Goal: Complete application form: Complete application form

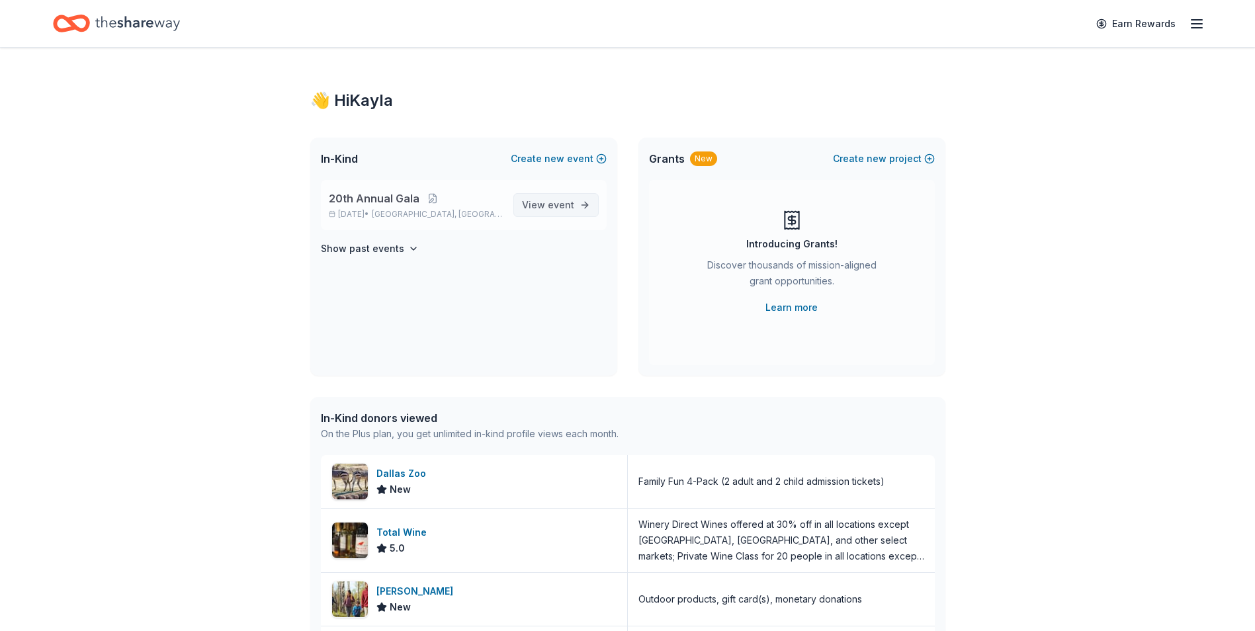
click at [577, 201] on link "View event" at bounding box center [556, 205] width 85 height 24
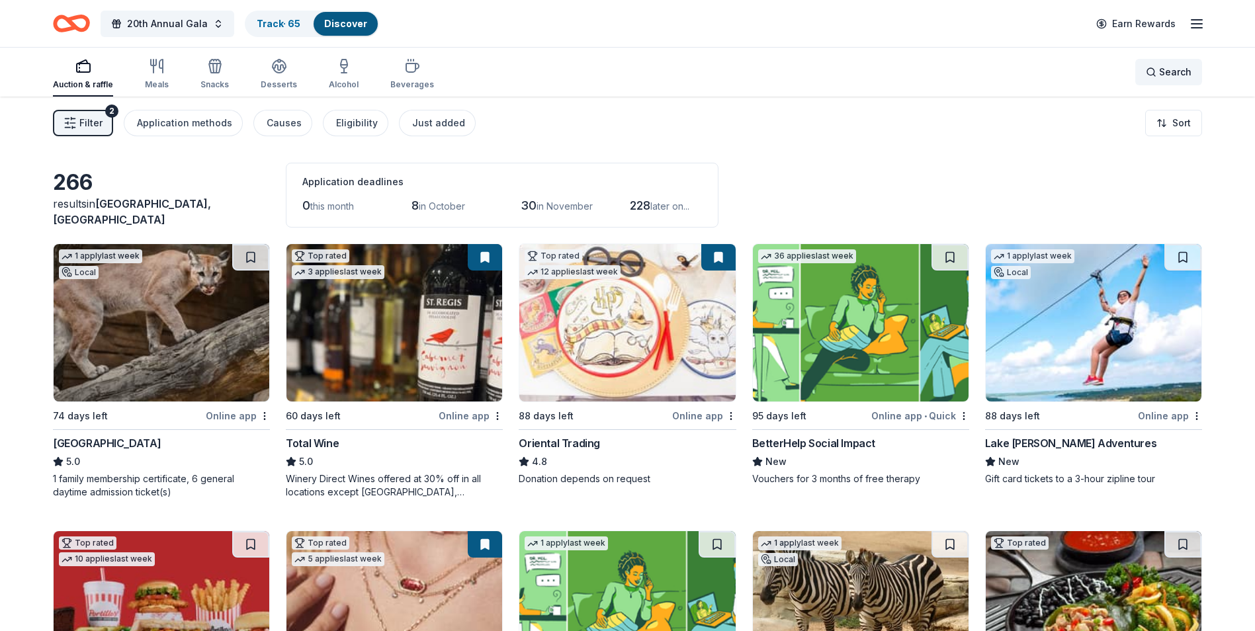
click at [1166, 78] on span "Search" at bounding box center [1175, 72] width 32 height 16
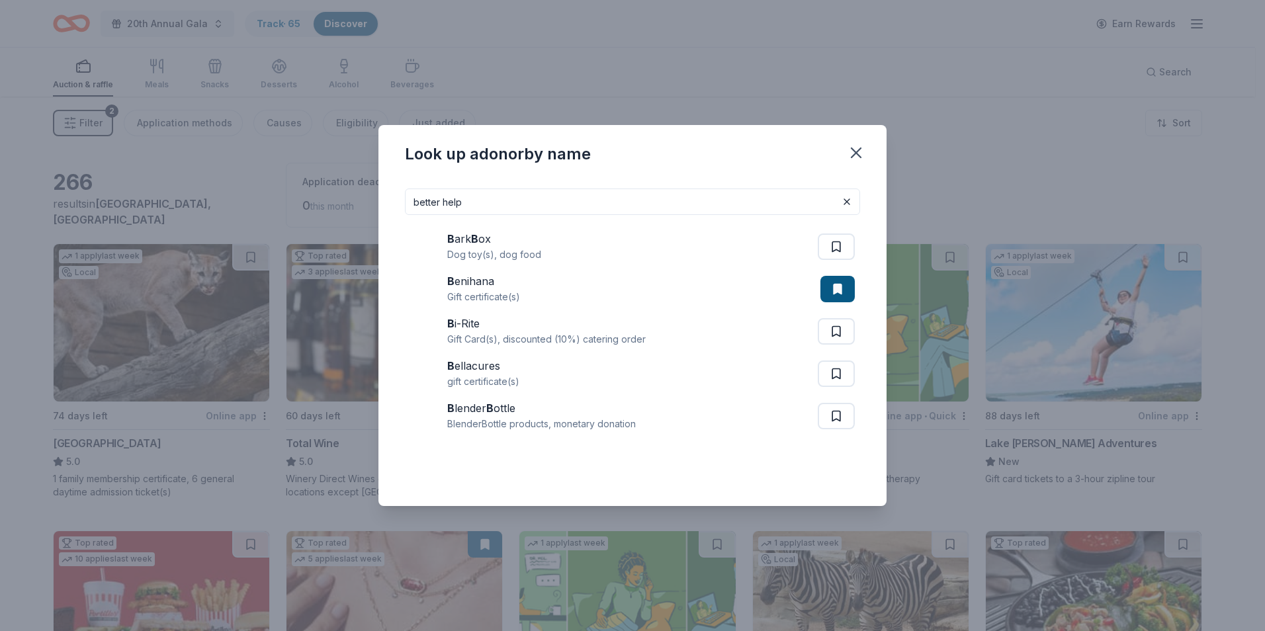
type input "better help"
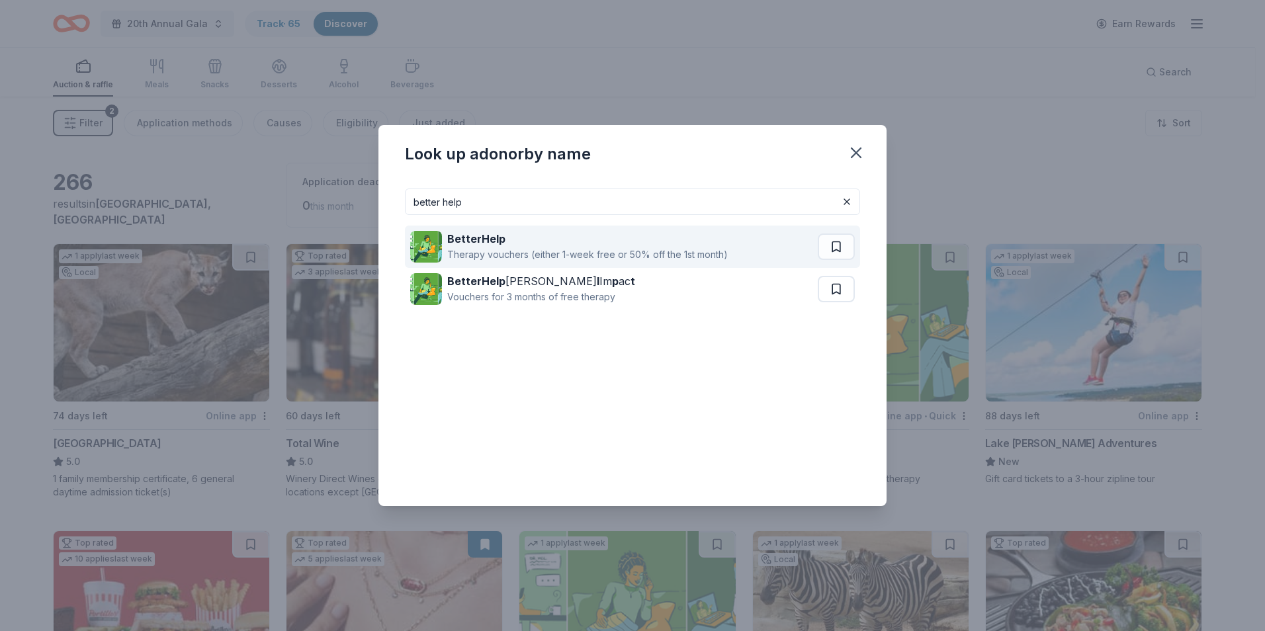
click at [525, 248] on div "Therapy vouchers (either 1-week free or 50% off the 1st month)" at bounding box center [587, 255] width 281 height 16
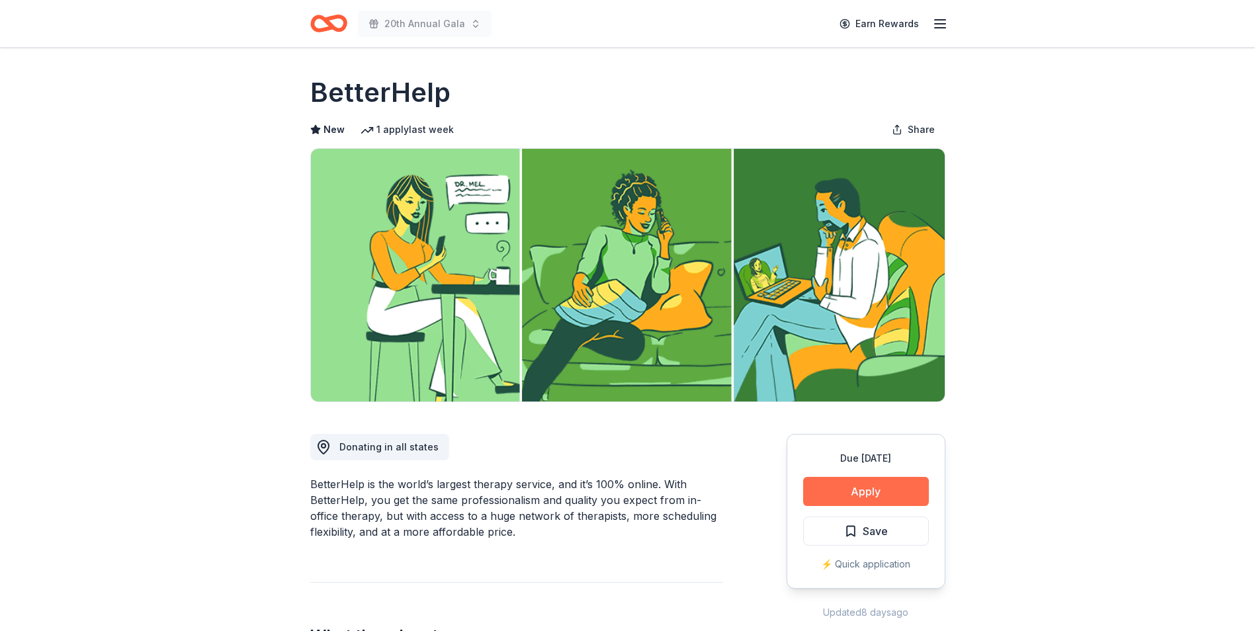
click at [836, 485] on button "Apply" at bounding box center [866, 491] width 126 height 29
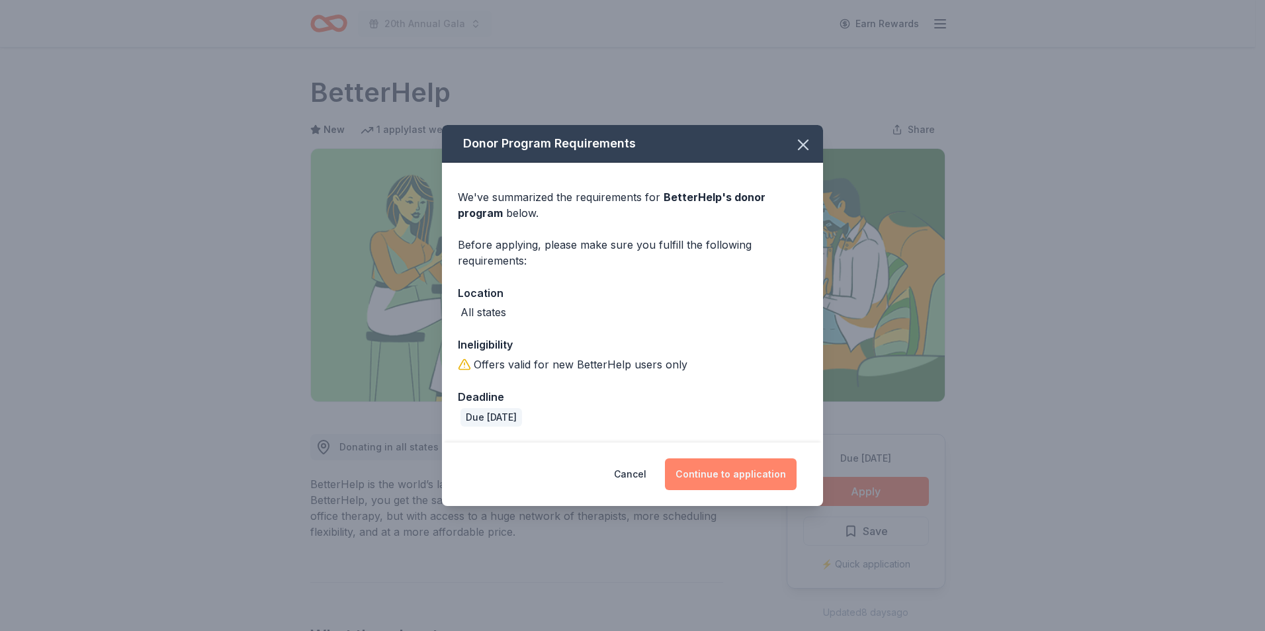
click at [727, 474] on button "Continue to application" at bounding box center [731, 475] width 132 height 32
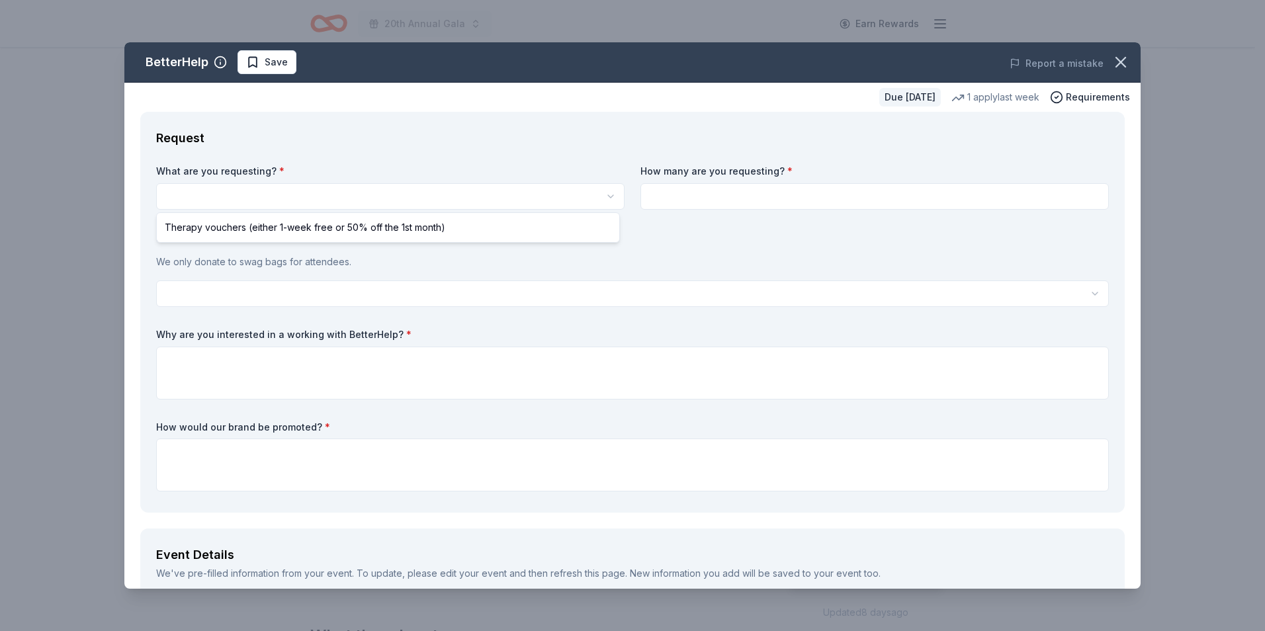
click at [590, 201] on html "20th Annual Gala Earn Rewards Due [DATE] Share BetterHelp New 1 apply last week…" at bounding box center [632, 315] width 1265 height 631
select select "Therapy vouchers (either 1-week free or 50% off the 1st month)"
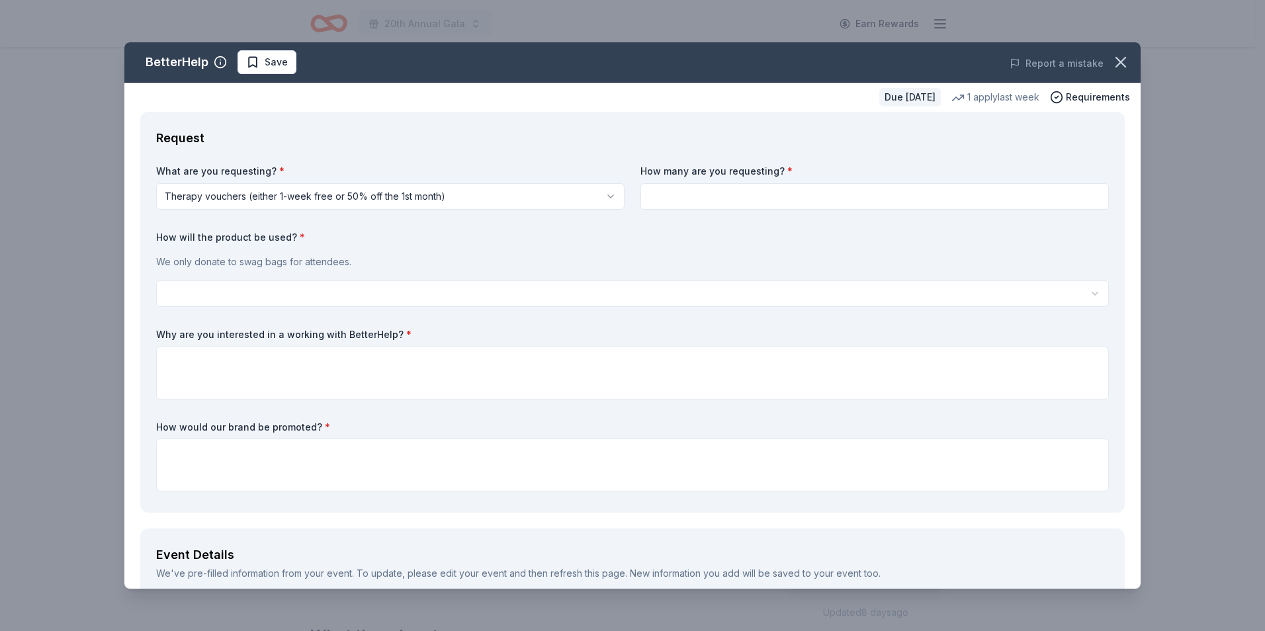
click at [261, 295] on html "20th Annual Gala Earn Rewards Due [DATE] Share BetterHelp New 1 apply last week…" at bounding box center [632, 315] width 1265 height 631
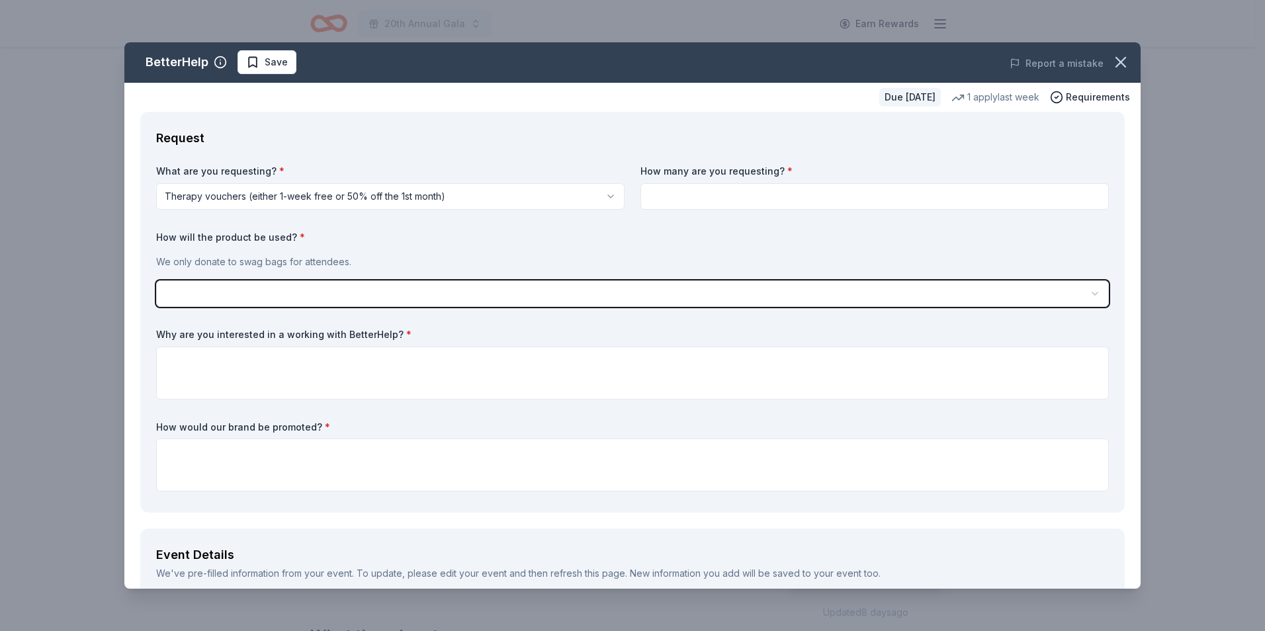
click at [446, 246] on html "20th Annual Gala Earn Rewards Due [DATE] Share BetterHelp New 1 apply last week…" at bounding box center [632, 315] width 1265 height 631
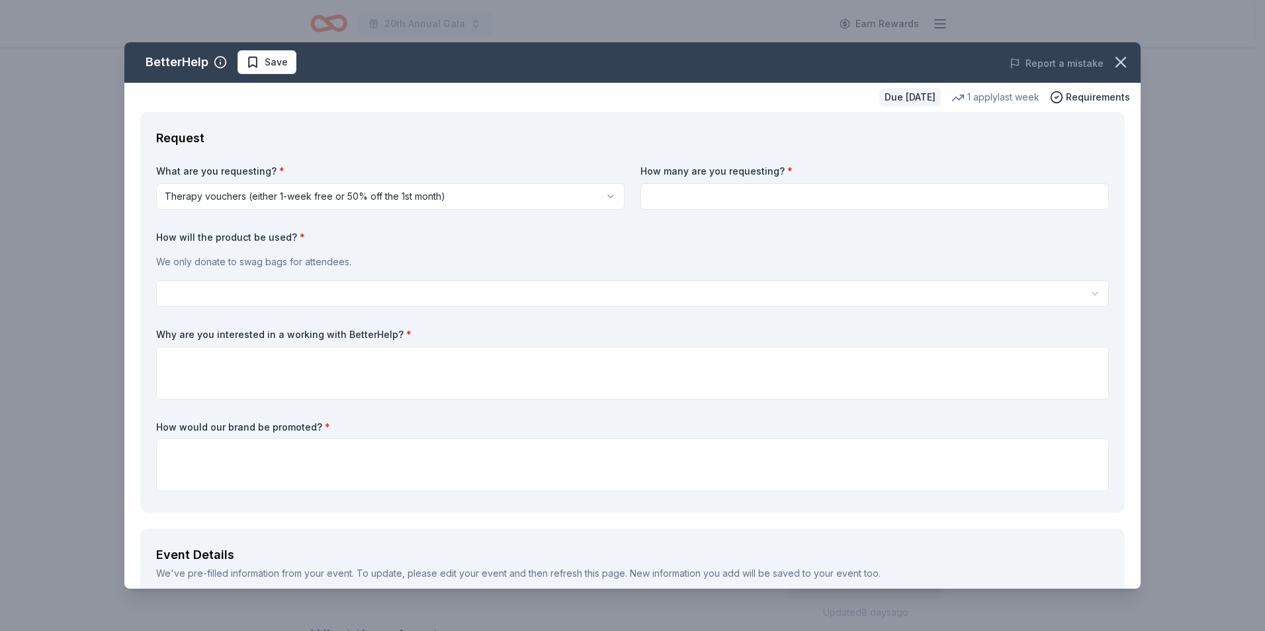
click at [686, 197] on input at bounding box center [875, 196] width 469 height 26
type input "5"
click at [455, 236] on label "How will the product be used? *" at bounding box center [632, 237] width 953 height 13
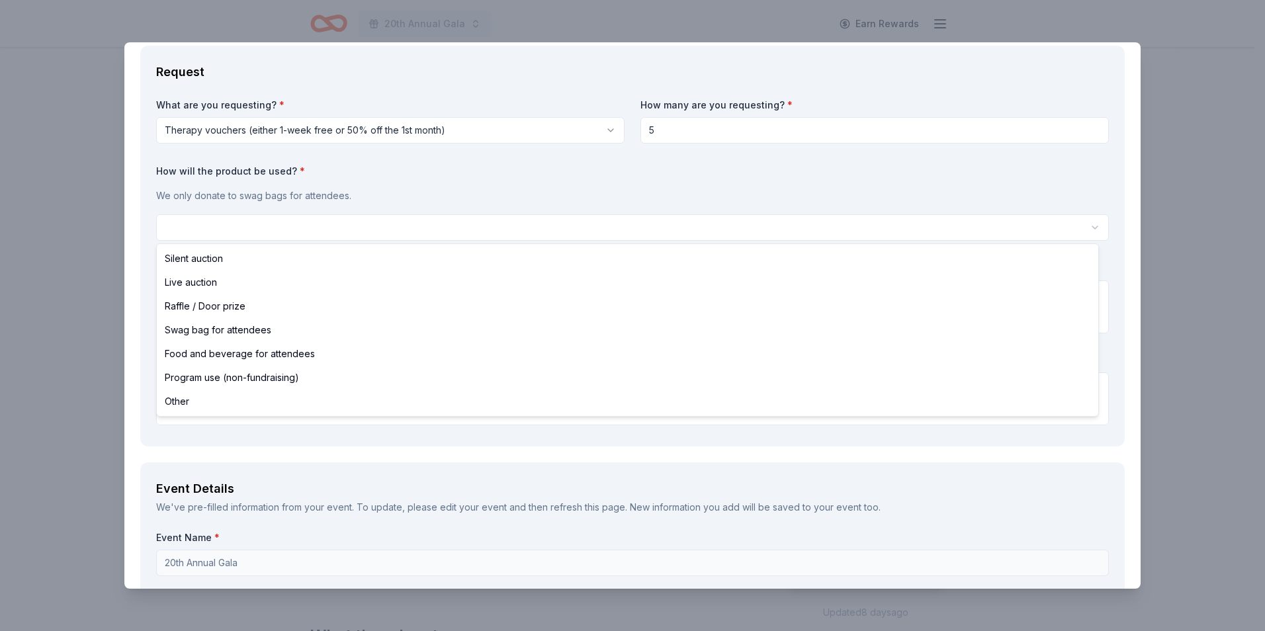
click at [362, 232] on html "20th Annual Gala Earn Rewards Due [DATE] Share BetterHelp New 1 apply last week…" at bounding box center [632, 315] width 1265 height 631
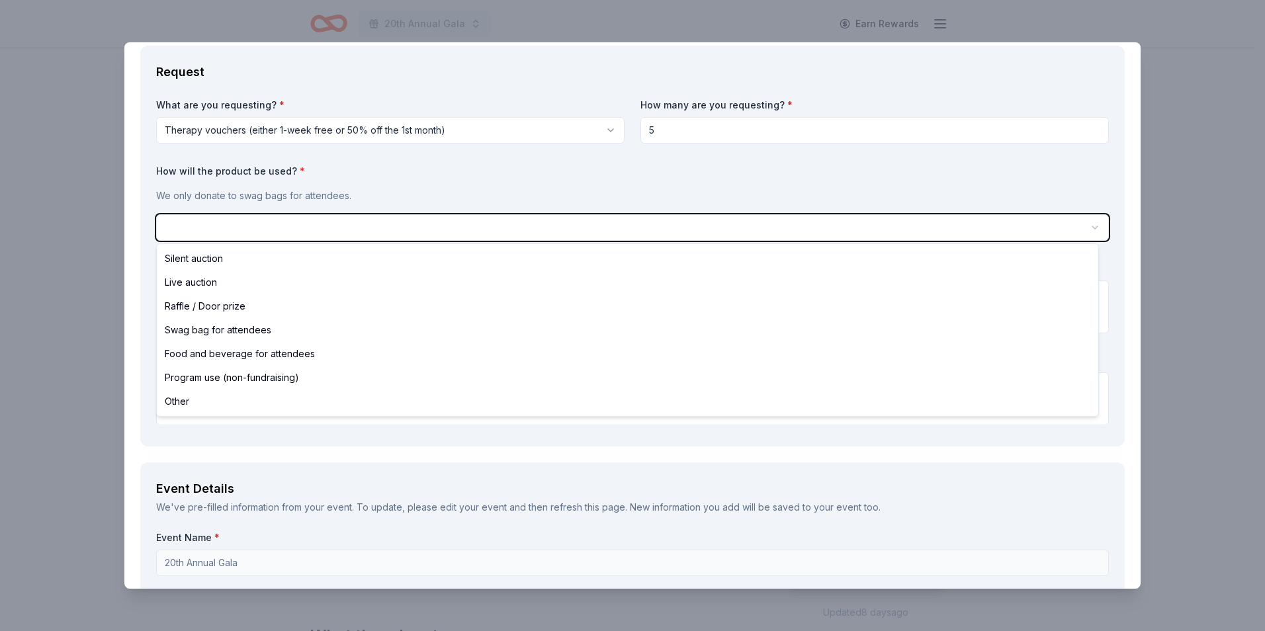
click at [353, 196] on html "20th Annual Gala Earn Rewards Due [DATE] Share BetterHelp New 1 apply last week…" at bounding box center [632, 315] width 1265 height 631
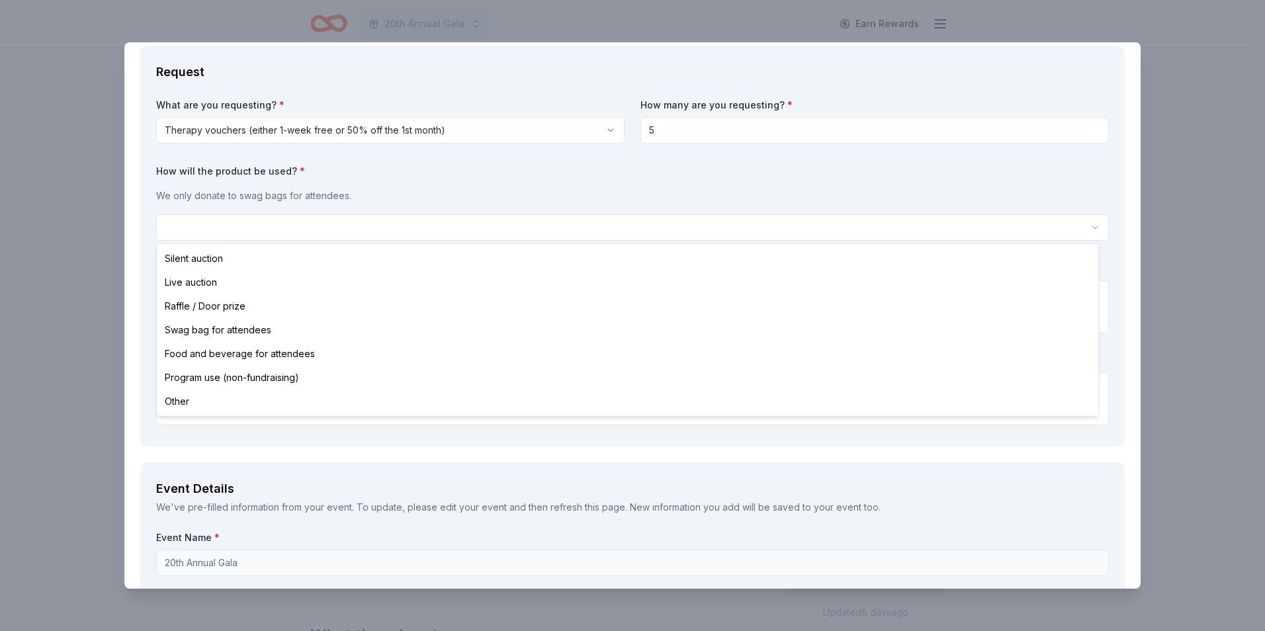
click at [273, 228] on html "20th Annual Gala Earn Rewards Due [DATE] Share BetterHelp New 1 apply last week…" at bounding box center [632, 315] width 1265 height 631
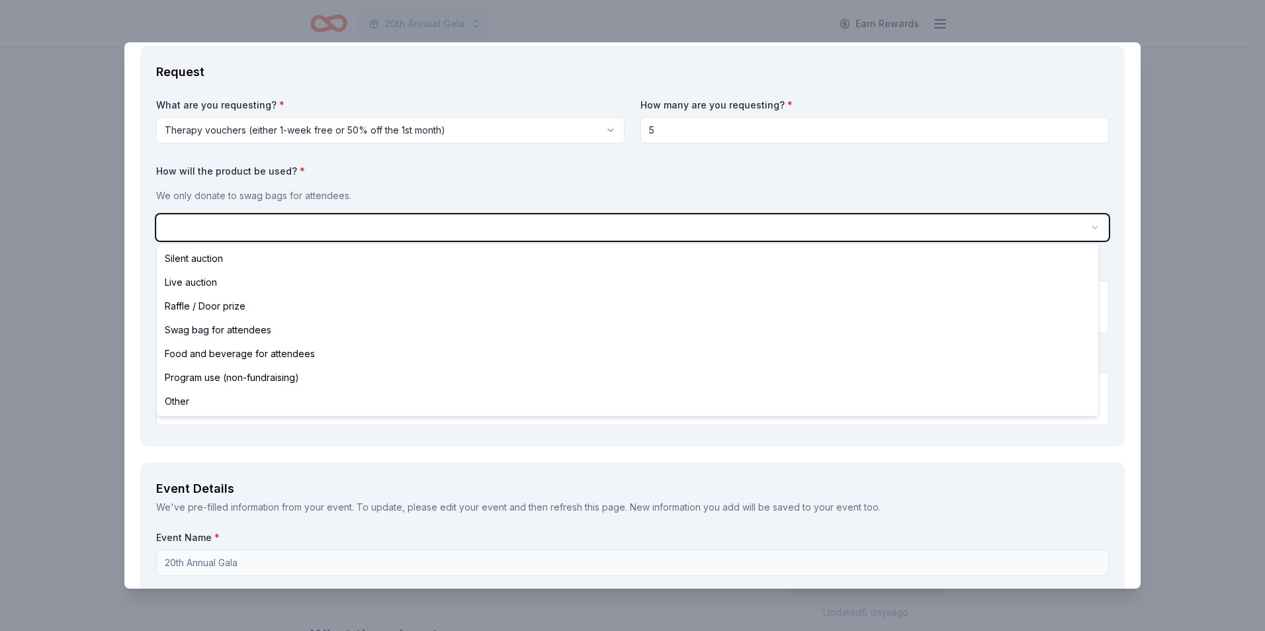
click at [218, 482] on html "20th Annual Gala Earn Rewards Due [DATE] Share BetterHelp New 1 apply last week…" at bounding box center [632, 315] width 1265 height 631
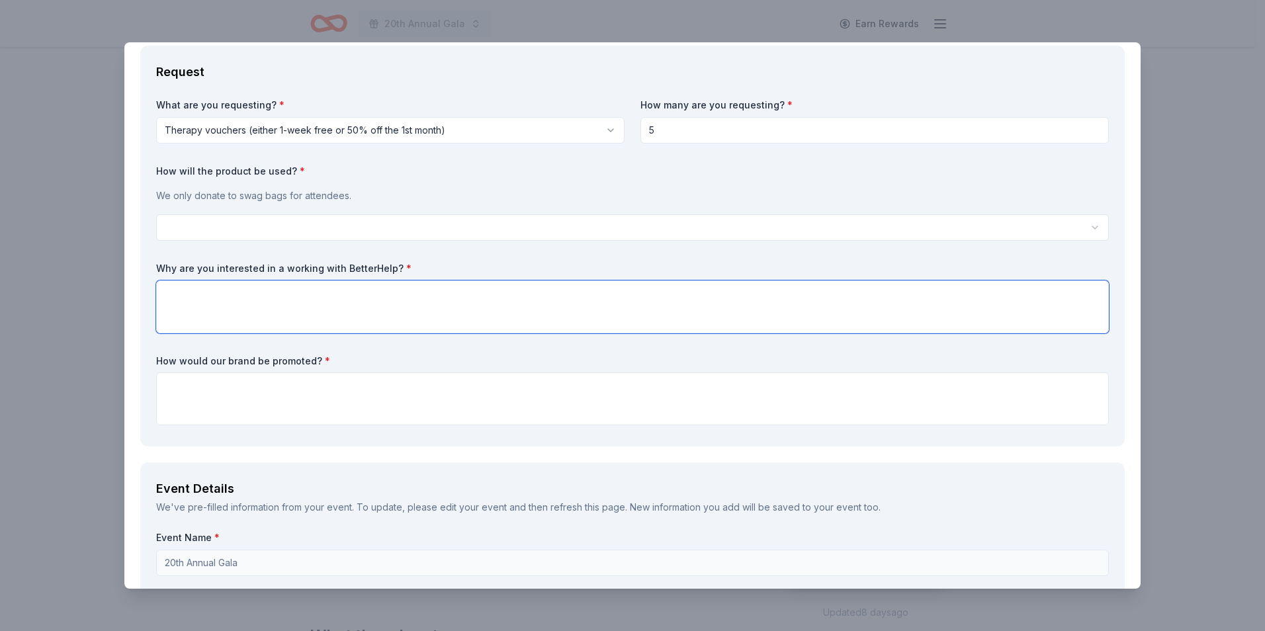
click at [187, 296] on textarea at bounding box center [632, 307] width 953 height 53
click at [236, 298] on textarea "Our Foundation dedicated to improving healthcare in our local rural community." at bounding box center [632, 307] width 953 height 53
click at [349, 295] on textarea "Our Foundation is dedicated to improving healthcare in our local rural communit…" at bounding box center [632, 307] width 953 height 53
click at [469, 296] on textarea "Our Foundation is dedicated to improving local healthcare in our local rural co…" at bounding box center [632, 307] width 953 height 53
click at [551, 294] on textarea "Our Foundation is dedicated to improving local healthcare in our rural communit…" at bounding box center [632, 307] width 953 height 53
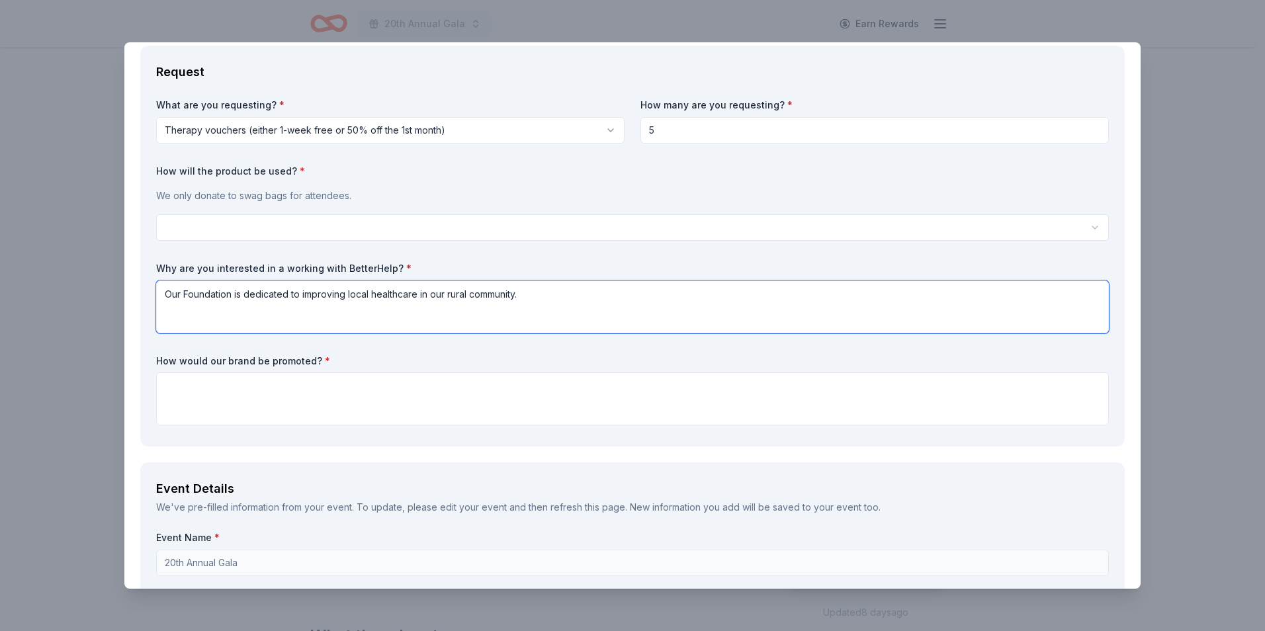
click at [592, 298] on textarea "Our Foundation is dedicated to improving local healthcare in our rural communit…" at bounding box center [632, 307] width 953 height 53
drag, startPoint x: 594, startPoint y: 294, endPoint x: 623, endPoint y: 305, distance: 31.2
click at [594, 294] on textarea "Our Foundation is dedicated to improving local healthcare in our rural communit…" at bounding box center [632, 307] width 953 height 53
click at [778, 296] on textarea "Our Foundation is dedicated to improving local healthcare in our rural communit…" at bounding box center [632, 307] width 953 height 53
click at [963, 290] on textarea "Our Foundation is dedicated to improving local healthcare in our rural communit…" at bounding box center [632, 307] width 953 height 53
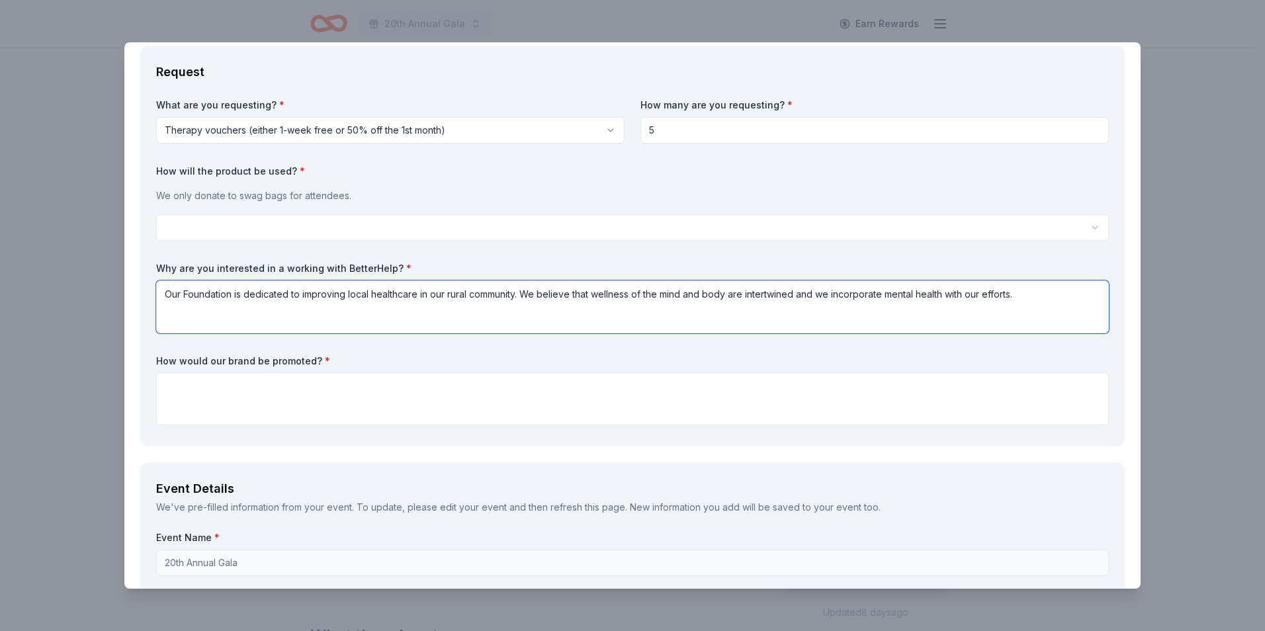
click at [1031, 300] on textarea "Our Foundation is dedicated to improving local healthcare in our rural communit…" at bounding box center [632, 307] width 953 height 53
click at [817, 296] on textarea "Our Foundation is dedicated to improving local healthcare in our rural communit…" at bounding box center [632, 307] width 953 height 53
click at [1034, 298] on textarea "Our Foundation is dedicated to improving local healthcare in our rural communit…" at bounding box center [632, 307] width 953 height 53
click at [1049, 293] on textarea "Our Foundation is dedicated to improving local healthcare in our rural communit…" at bounding box center [632, 307] width 953 height 53
drag, startPoint x: 1020, startPoint y: 292, endPoint x: 1034, endPoint y: 302, distance: 17.1
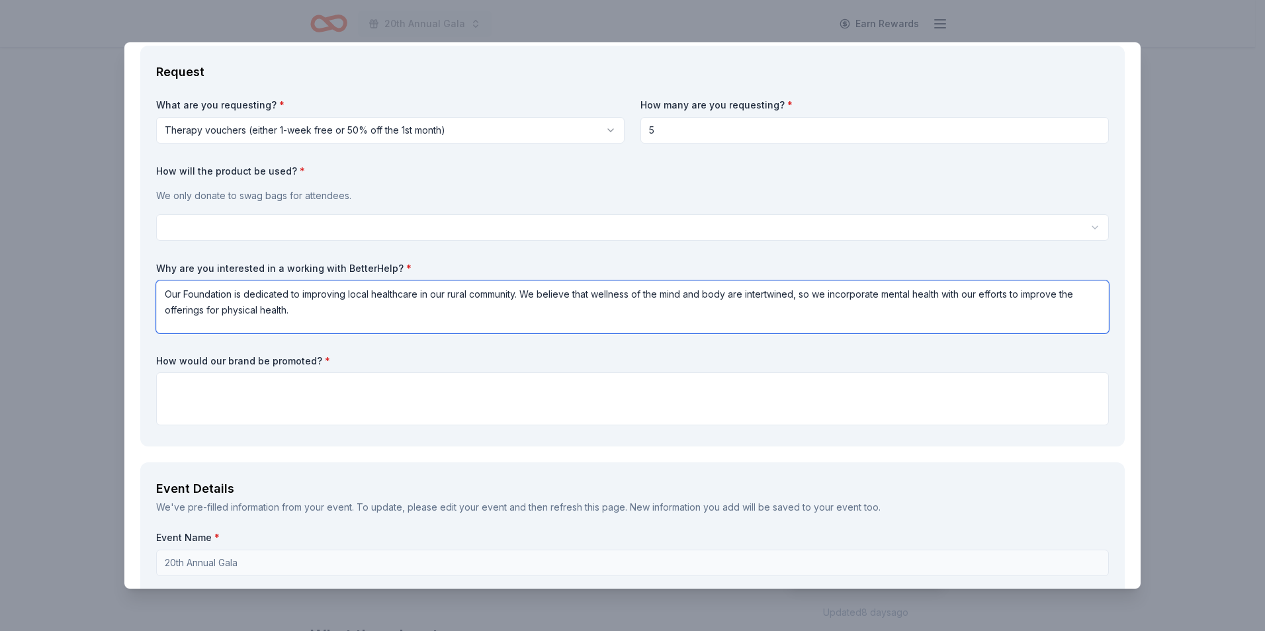
click at [1020, 292] on textarea "Our Foundation is dedicated to improving local healthcare in our rural communit…" at bounding box center [632, 307] width 953 height 53
click at [1058, 293] on textarea "Our Foundation is dedicated to improving local healthcare in our rural communit…" at bounding box center [632, 307] width 953 height 53
drag, startPoint x: 1086, startPoint y: 297, endPoint x: 1091, endPoint y: 305, distance: 9.2
click at [1085, 297] on textarea "Our Foundation is dedicated to improving local healthcare in our rural communit…" at bounding box center [632, 307] width 953 height 53
click at [418, 319] on textarea "Our Foundation is dedicated to improving local healthcare in our rural communit…" at bounding box center [632, 307] width 953 height 53
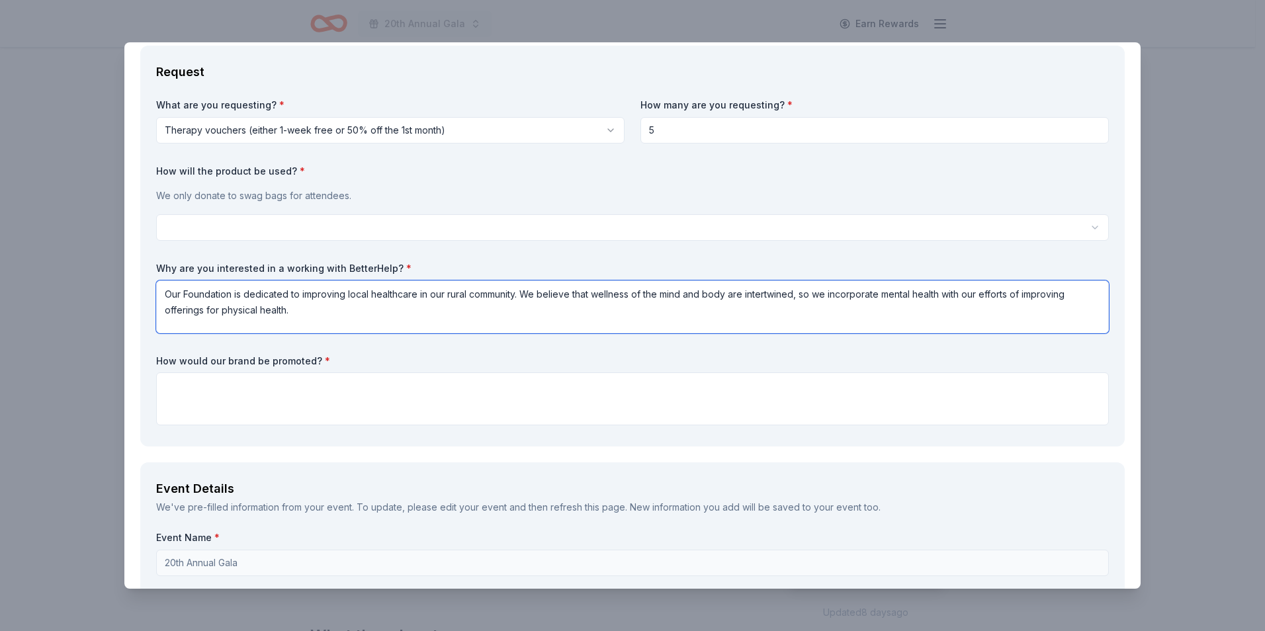
type textarea "Our Foundation is dedicated to improving local healthcare in our rural communit…"
